Goal: Transaction & Acquisition: Obtain resource

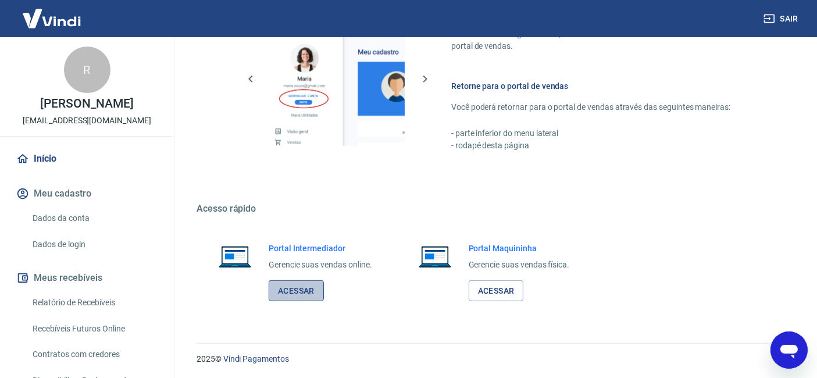
click at [309, 289] on link "Acessar" at bounding box center [296, 291] width 55 height 22
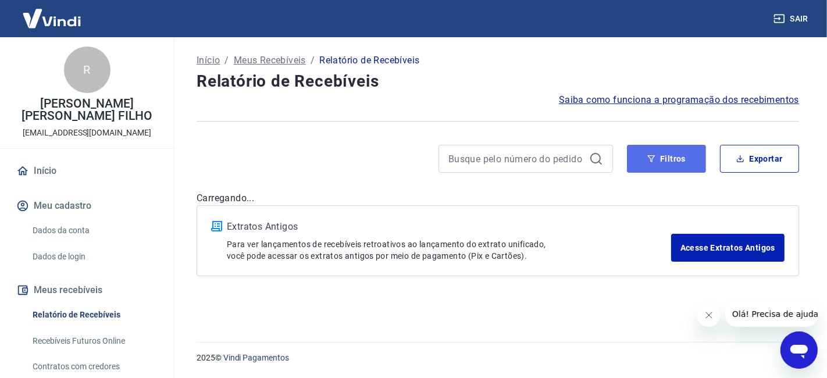
click at [664, 150] on button "Filtros" at bounding box center [666, 159] width 79 height 28
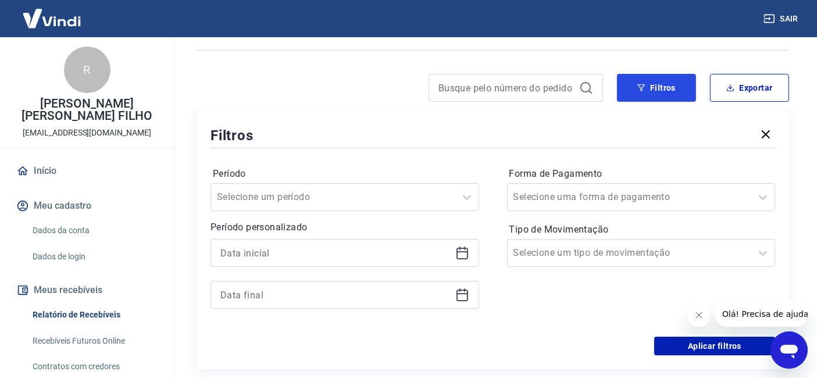
scroll to position [129, 0]
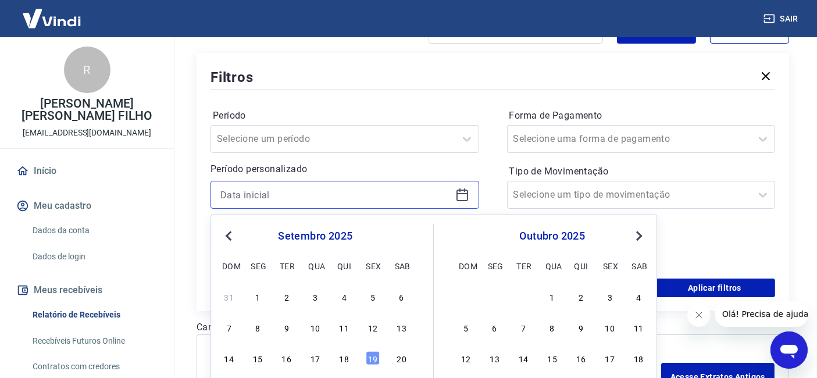
click at [339, 206] on div at bounding box center [344, 195] width 269 height 28
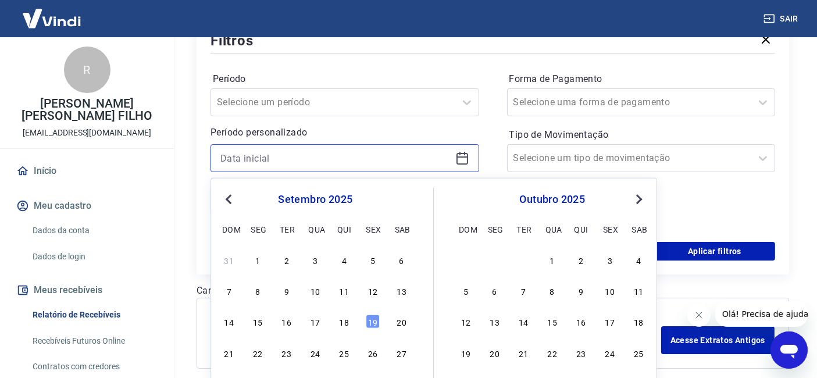
scroll to position [194, 0]
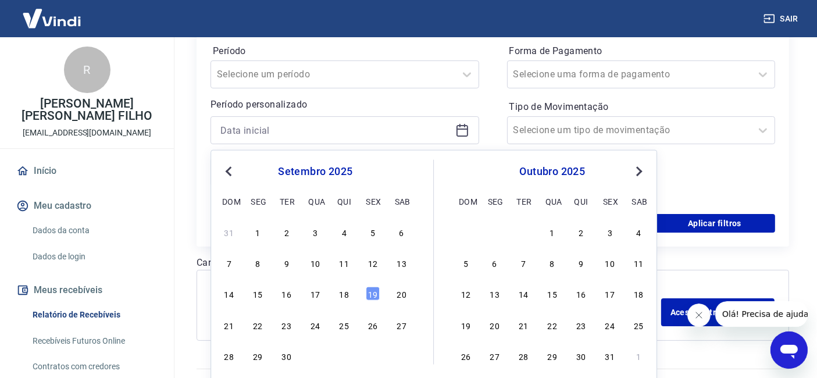
click at [322, 294] on div "14 15 16 17 18 19 20" at bounding box center [315, 293] width 190 height 17
click at [319, 295] on div "17" at bounding box center [315, 294] width 14 height 14
type input "17/09/2025"
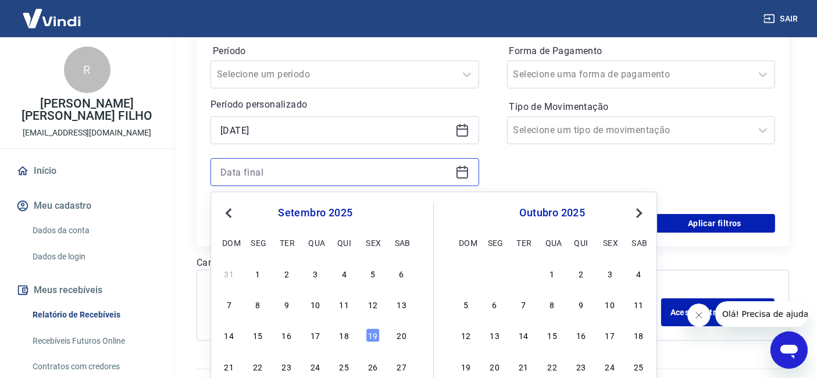
click at [296, 171] on input at bounding box center [335, 171] width 230 height 17
click at [339, 330] on div "18" at bounding box center [344, 335] width 14 height 14
type input "18/09/2025"
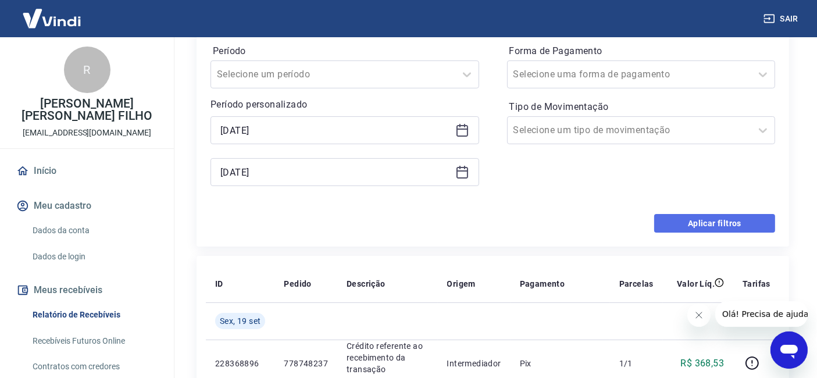
click at [687, 219] on button "Aplicar filtros" at bounding box center [714, 223] width 121 height 19
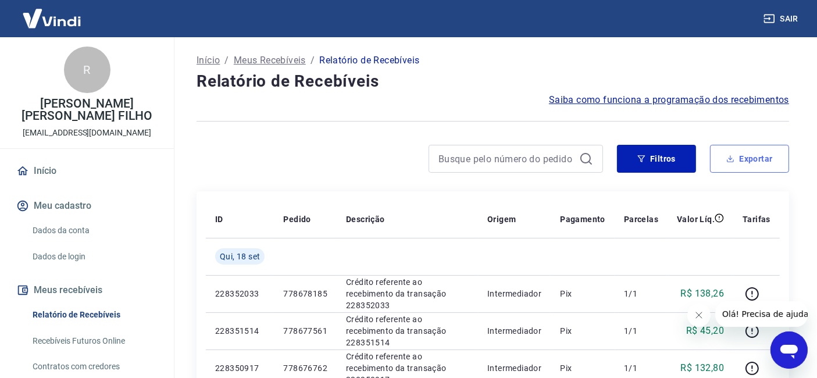
click at [756, 159] on button "Exportar" at bounding box center [749, 159] width 79 height 28
type input "17/09/2025"
type input "18/09/2025"
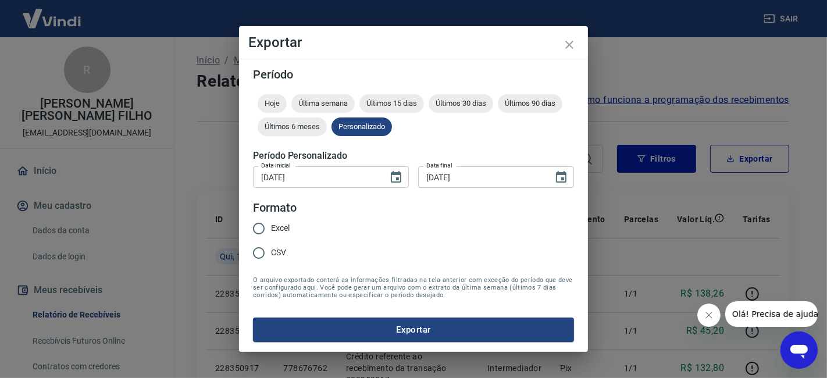
click at [287, 232] on span "Excel" at bounding box center [280, 228] width 19 height 12
click at [271, 232] on input "Excel" at bounding box center [258, 228] width 24 height 24
radio input "true"
click at [359, 331] on button "Exportar" at bounding box center [413, 329] width 321 height 24
